Goal: Task Accomplishment & Management: Use online tool/utility

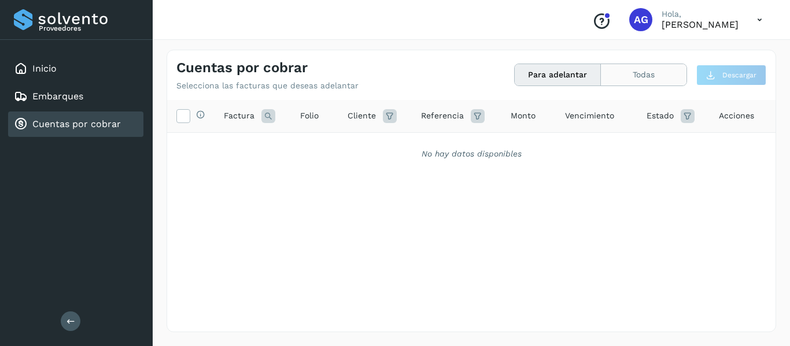
click at [650, 78] on button "Todas" at bounding box center [644, 74] width 86 height 21
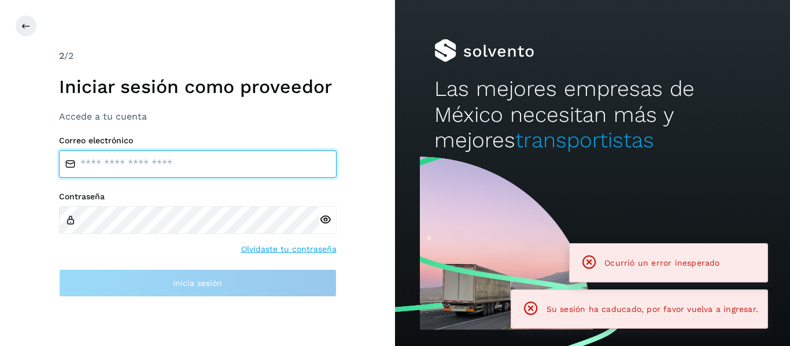
click at [146, 174] on input "email" at bounding box center [198, 164] width 278 height 28
type input "**********"
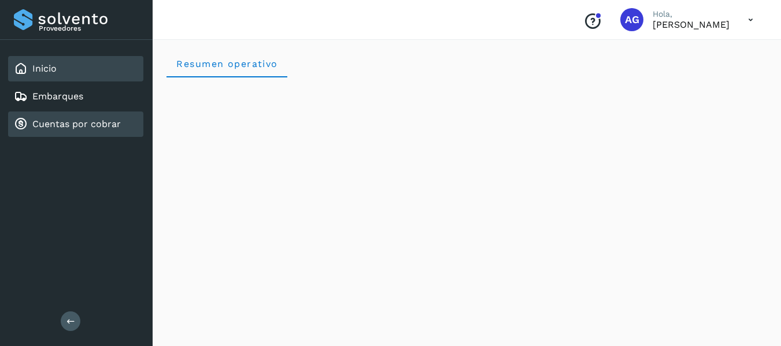
click at [73, 127] on link "Cuentas por cobrar" at bounding box center [76, 124] width 88 height 11
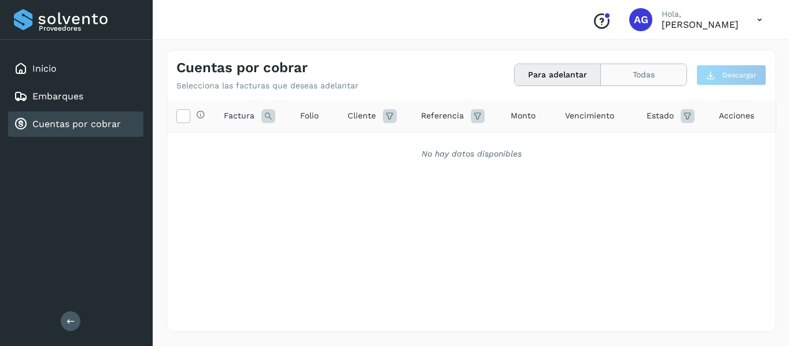
click at [610, 71] on button "Todas" at bounding box center [644, 74] width 86 height 21
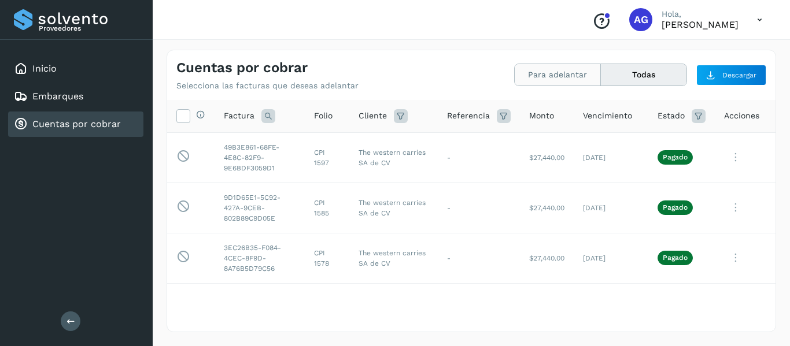
click at [553, 74] on button "Para adelantar" at bounding box center [558, 74] width 86 height 21
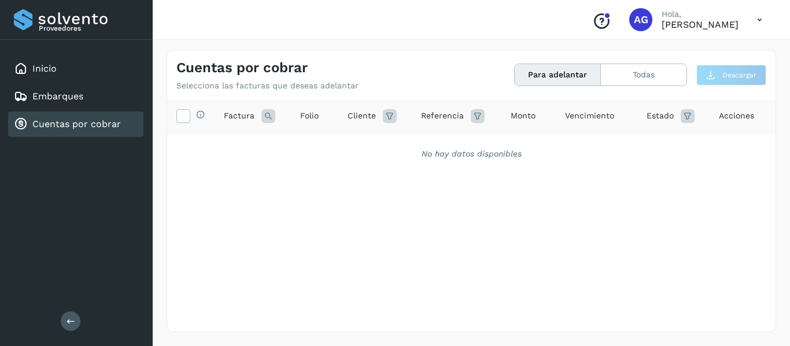
click at [265, 235] on div "Selecciona todas las facturas disponibles para adelanto Factura Folio Cliente R…" at bounding box center [471, 192] width 608 height 184
click at [633, 62] on div "Cuentas por cobrar Selecciona las facturas que deseas adelantar Para adelantar …" at bounding box center [471, 70] width 608 height 40
click at [633, 63] on div "Cuentas por cobrar Selecciona las facturas que deseas adelantar Para adelantar …" at bounding box center [471, 70] width 608 height 40
click at [633, 68] on button "Todas" at bounding box center [644, 74] width 86 height 21
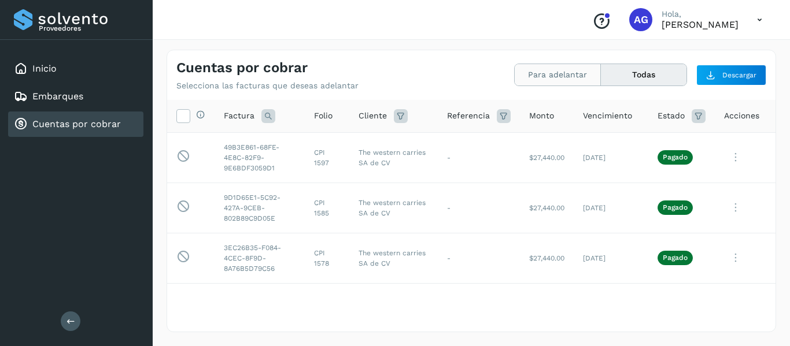
click at [548, 76] on button "Para adelantar" at bounding box center [558, 74] width 86 height 21
